Goal: Navigation & Orientation: Go to known website

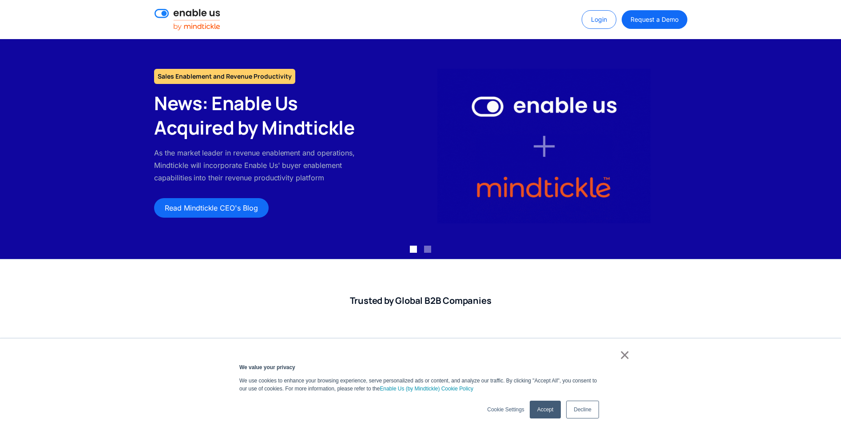
scroll to position [6, 0]
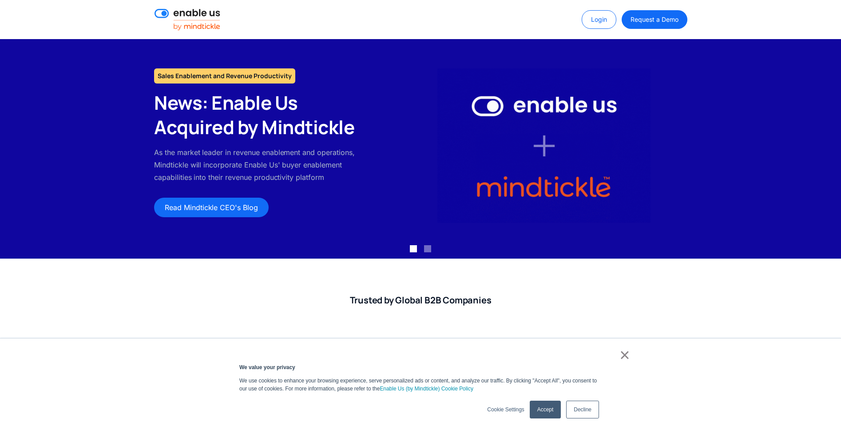
click at [622, 354] on link "×" at bounding box center [624, 355] width 11 height 8
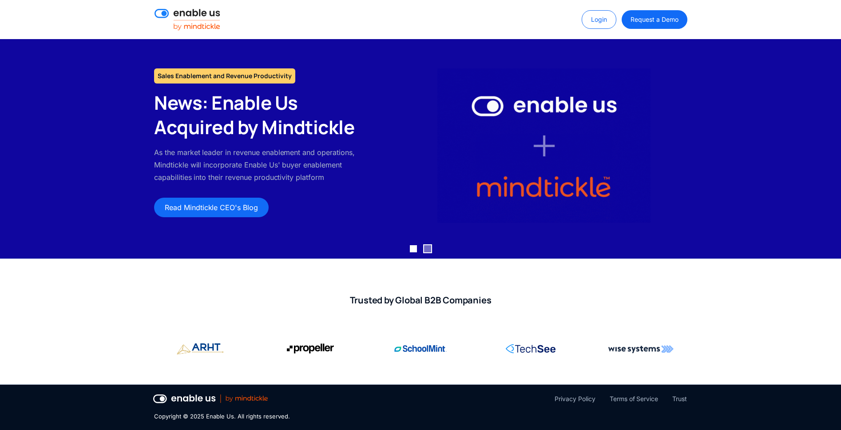
click at [424, 250] on div "Show slide 2 of 2" at bounding box center [427, 248] width 7 height 7
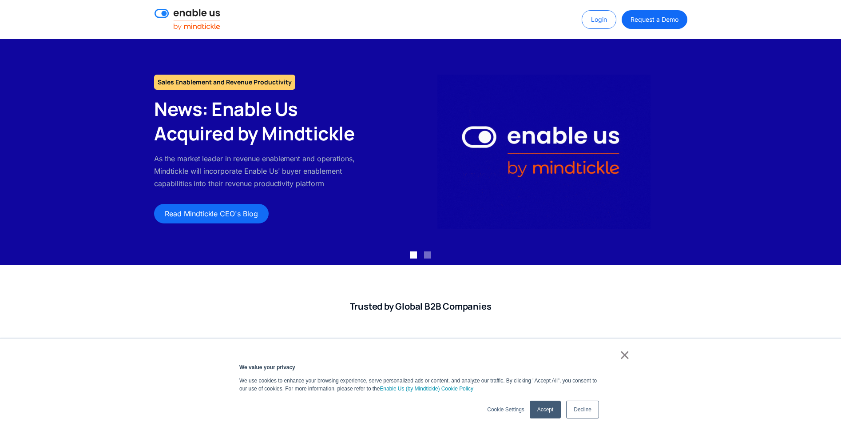
click at [628, 355] on link "×" at bounding box center [624, 355] width 11 height 8
